Goal: Information Seeking & Learning: Learn about a topic

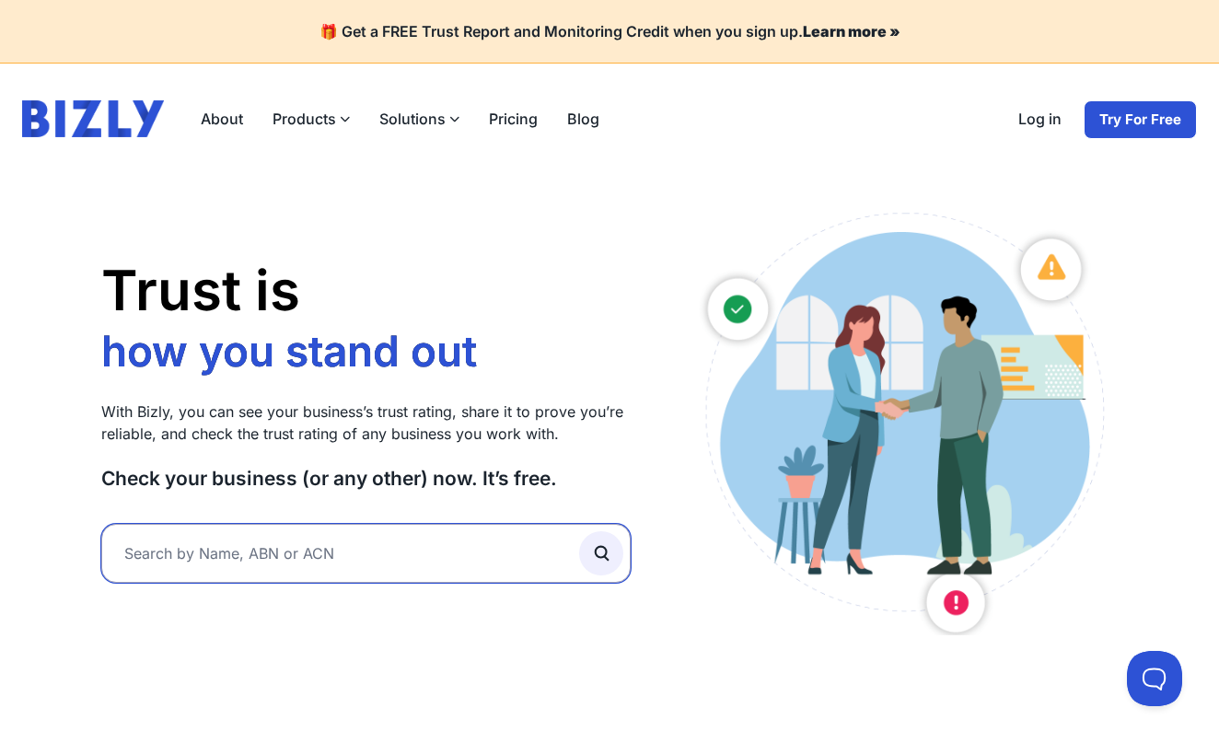
click at [364, 570] on input "text" at bounding box center [366, 553] width 530 height 59
type input "think"
click at [600, 553] on button "submit" at bounding box center [601, 553] width 44 height 44
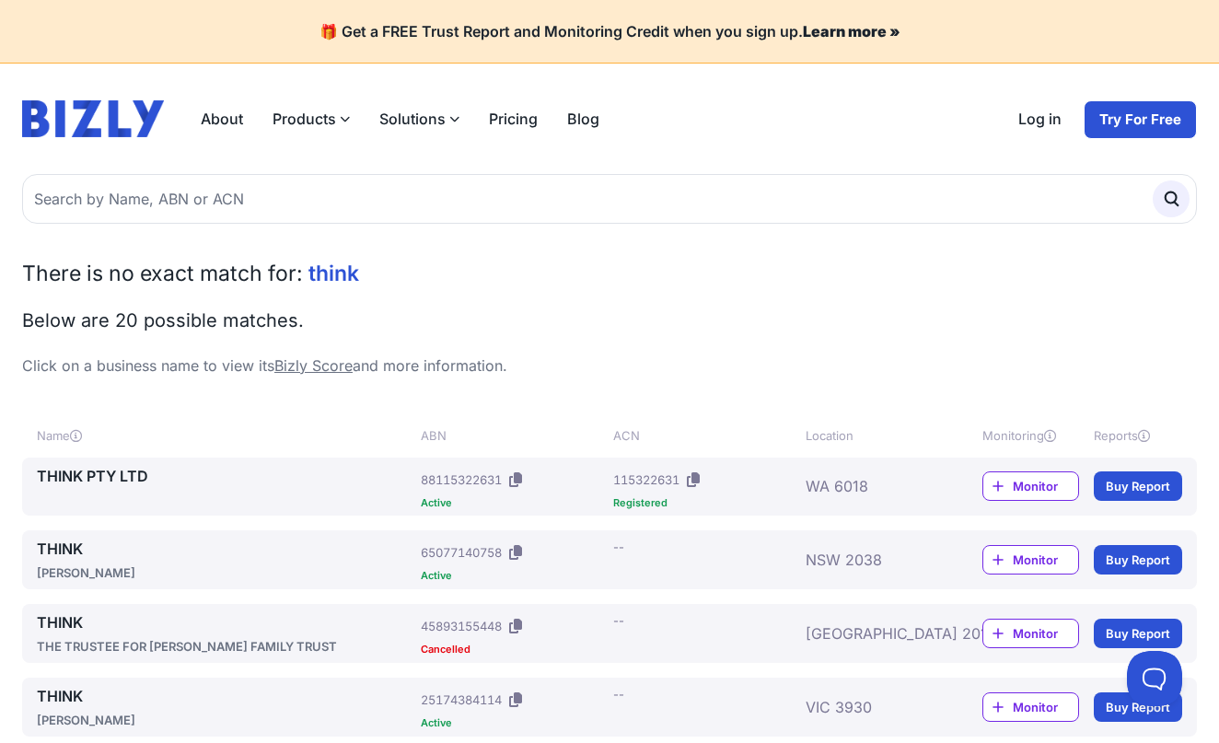
click at [84, 617] on link "THINK" at bounding box center [225, 623] width 377 height 22
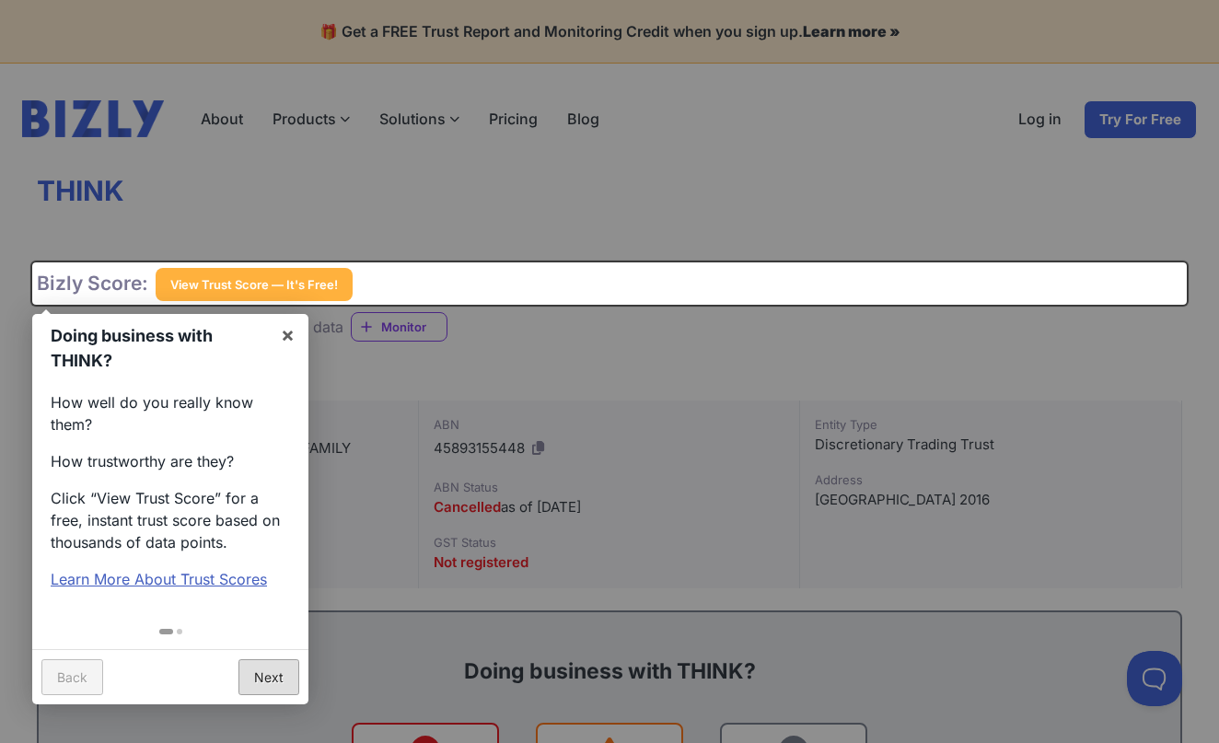
click at [273, 660] on link "Next" at bounding box center [269, 677] width 61 height 36
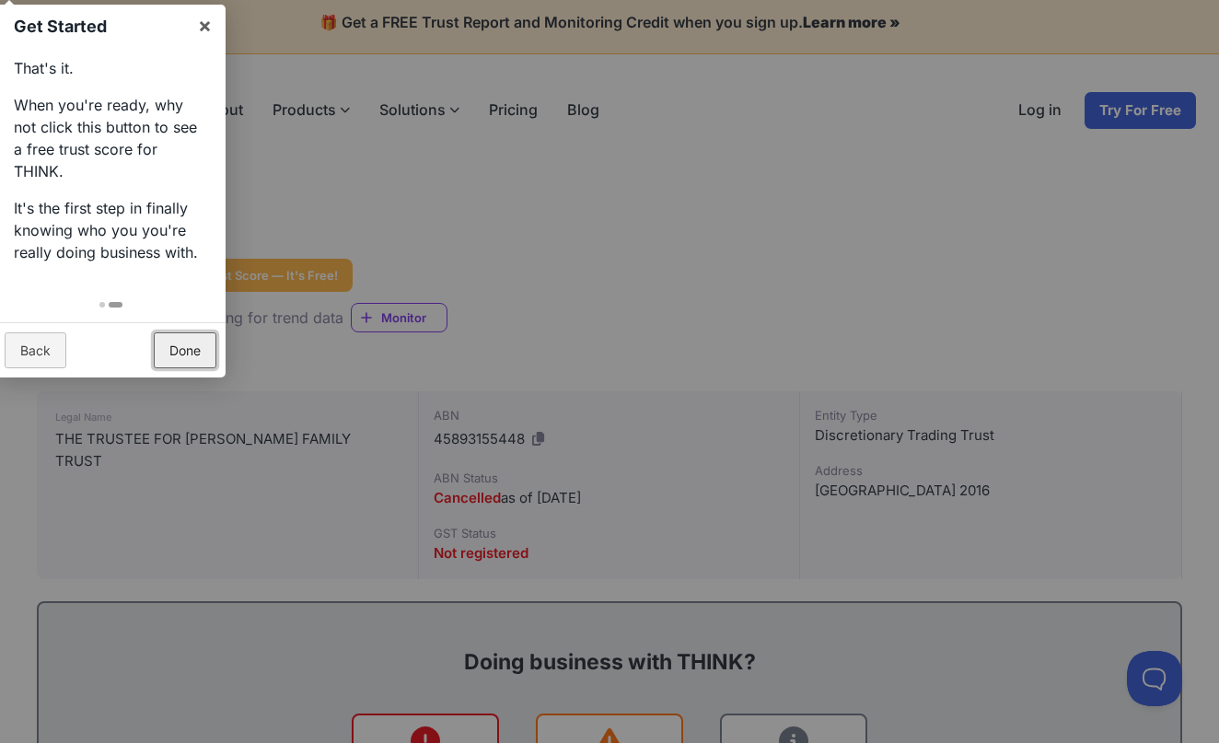
scroll to position [10, 0]
click at [182, 332] on link "Done" at bounding box center [185, 350] width 63 height 36
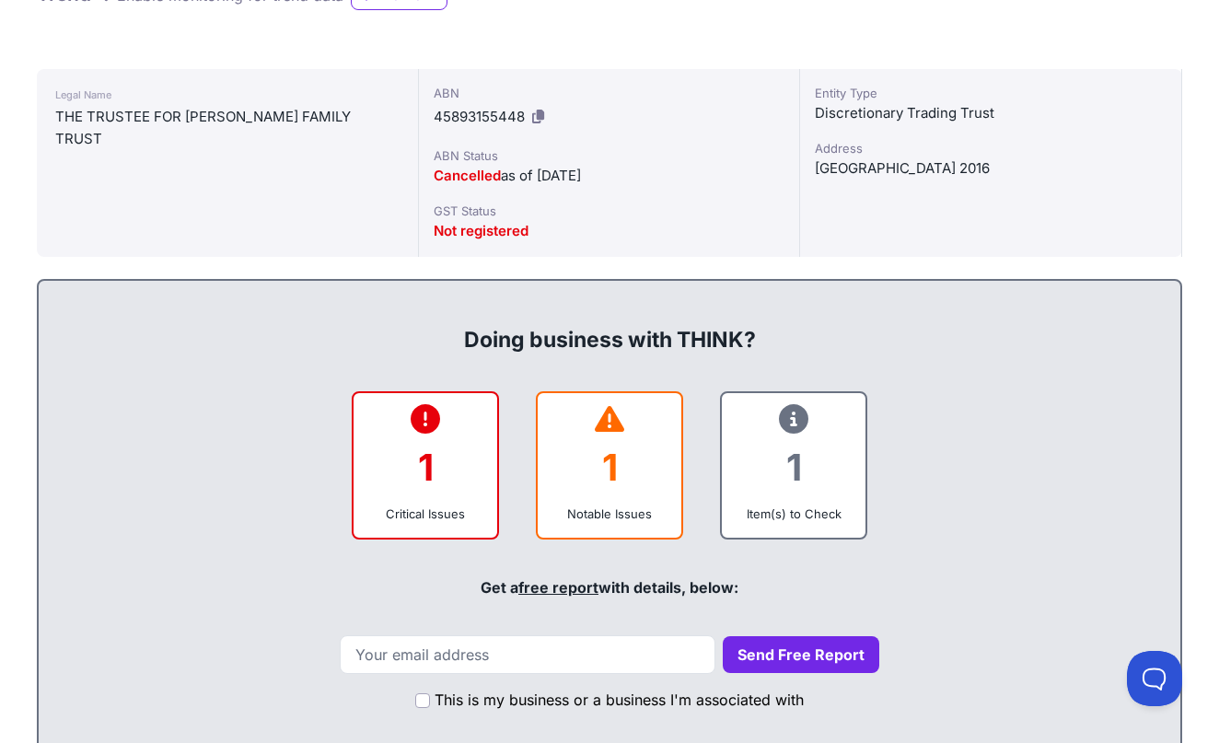
scroll to position [362, 0]
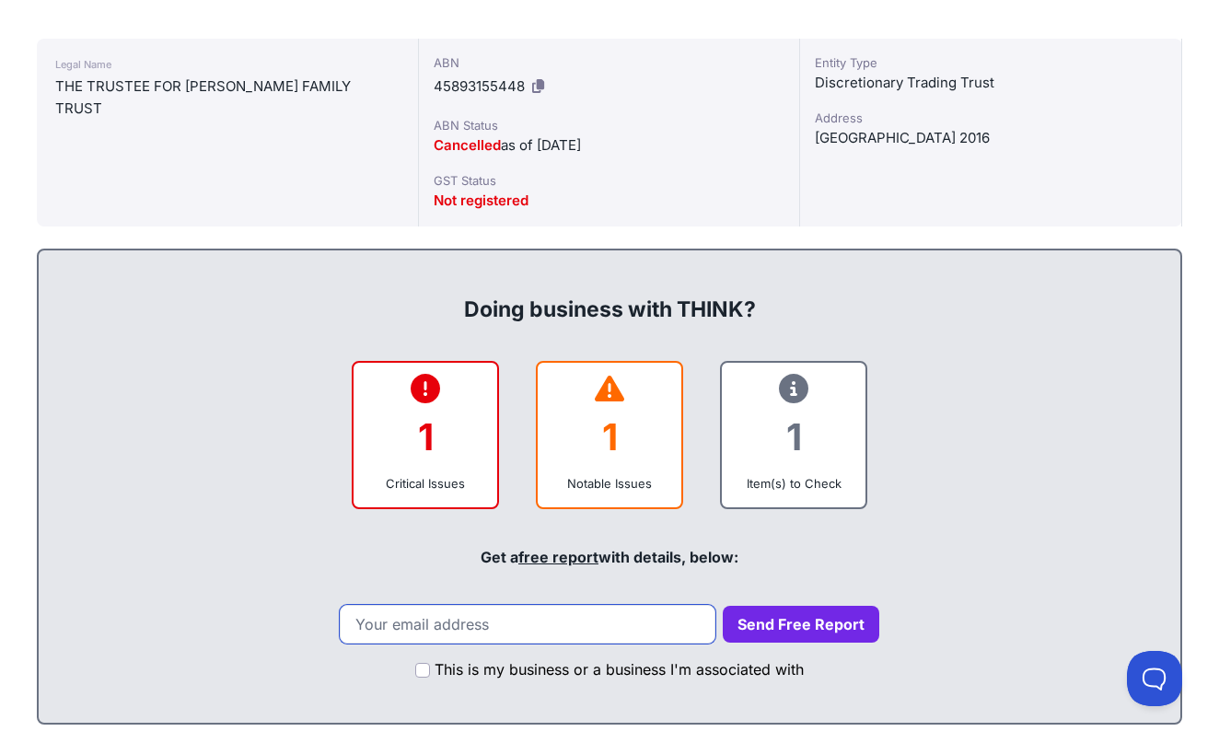
click at [533, 619] on input "email" at bounding box center [528, 624] width 376 height 39
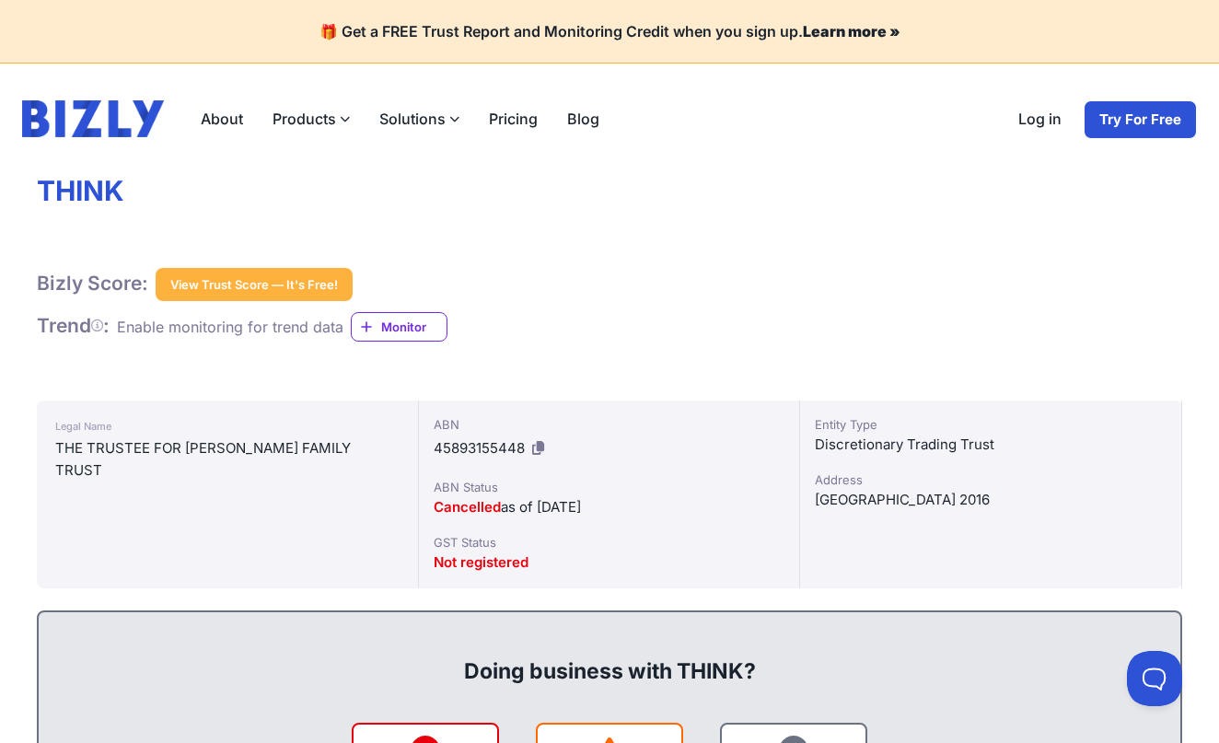
scroll to position [0, 0]
click at [246, 281] on button "View Trust Score — It's Free!" at bounding box center [254, 284] width 197 height 33
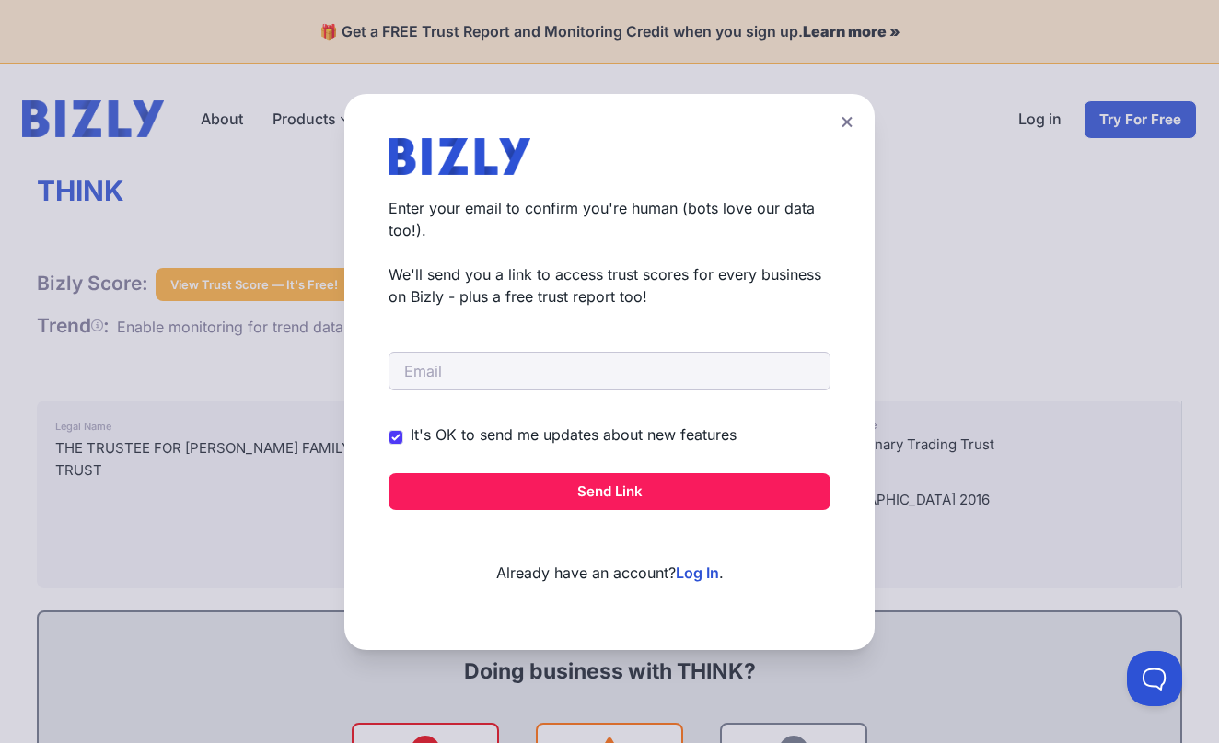
click at [845, 124] on icon at bounding box center [847, 121] width 10 height 10
